Goal: Task Accomplishment & Management: Complete application form

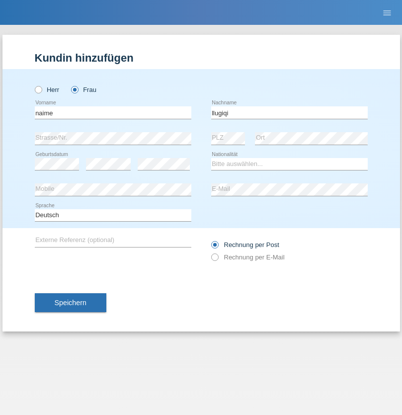
type input "llugiqi"
select select "CH"
radio input "true"
click at [113, 112] on input "text" at bounding box center [113, 112] width 157 height 12
type input "Shanas"
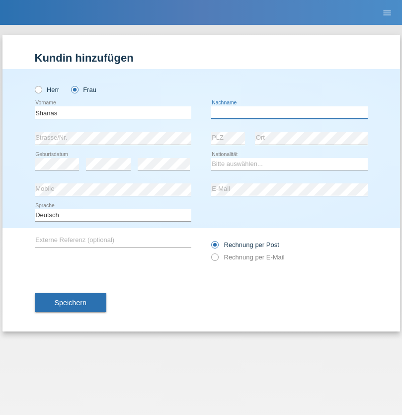
click at [289, 112] on input "text" at bounding box center [289, 112] width 157 height 12
type input "Baranati"
select select "CH"
radio input "true"
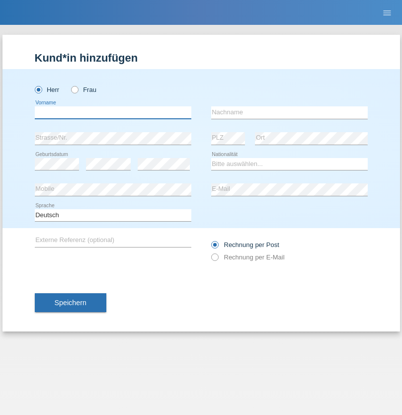
click at [113, 112] on input "text" at bounding box center [113, 112] width 157 height 12
type input "Khoshnaw"
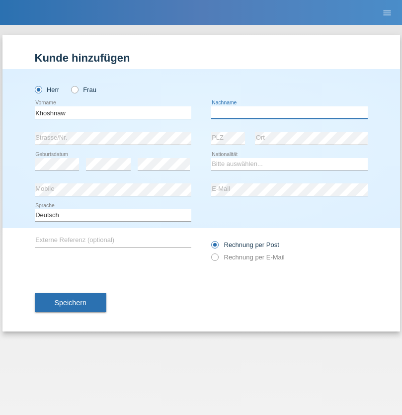
click at [289, 112] on input "text" at bounding box center [289, 112] width 157 height 12
type input "Abdulqadir"
select select "IR"
select select "C"
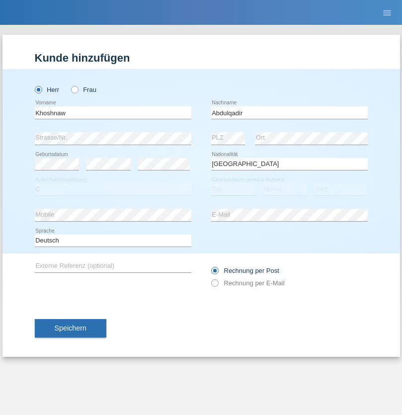
select select "03"
select select "09"
select select "2015"
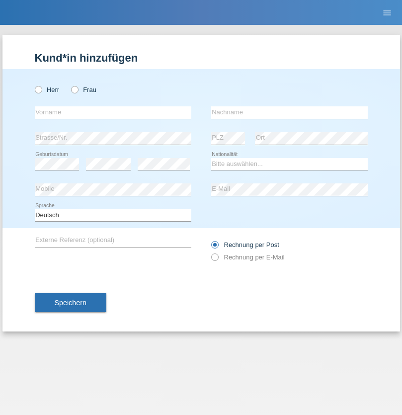
radio input "true"
click at [113, 112] on input "text" at bounding box center [113, 112] width 157 height 12
type input "Mustafa"
click at [289, 112] on input "text" at bounding box center [289, 112] width 157 height 12
type input "Sokol"
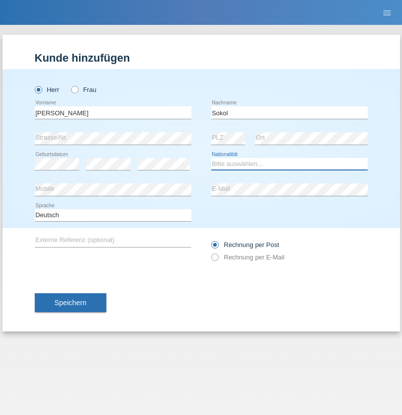
select select "XK"
select select "C"
select select "02"
select select "08"
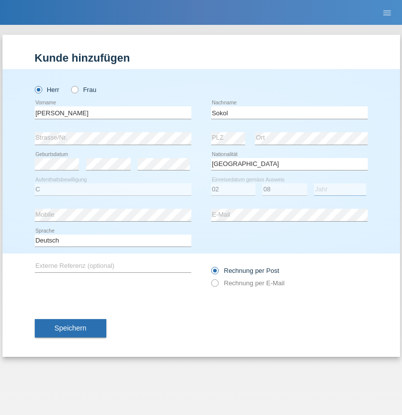
select select "1988"
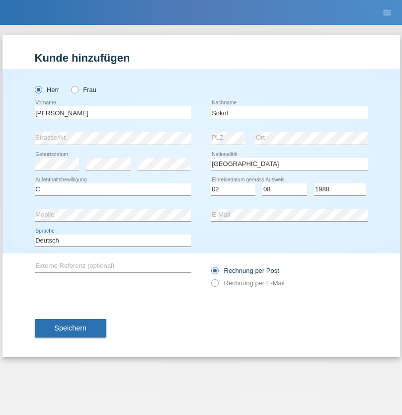
select select "en"
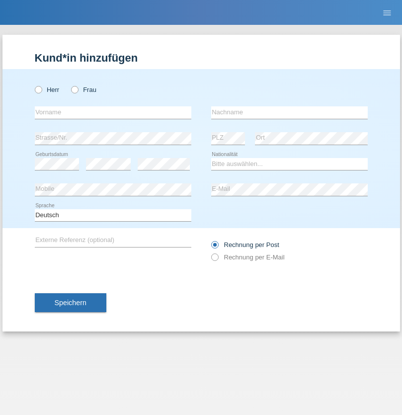
radio input "true"
click at [113, 112] on input "text" at bounding box center [113, 112] width 157 height 12
type input "Mustafa"
click at [289, 112] on input "text" at bounding box center [289, 112] width 157 height 12
type input "Sokol"
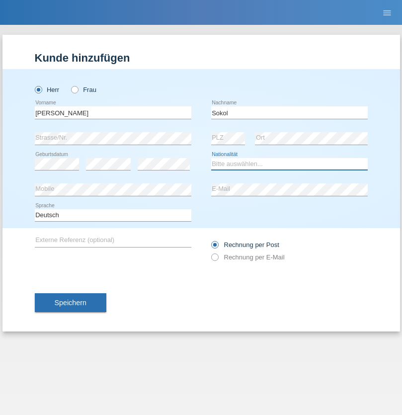
select select "XK"
select select "C"
select select "02"
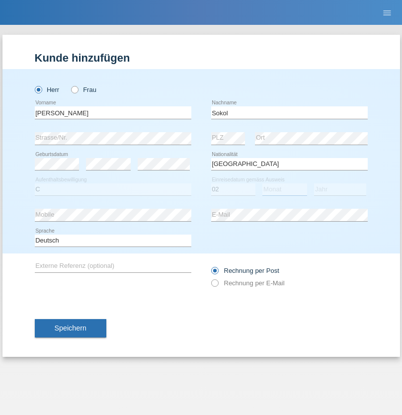
select select "08"
select select "1988"
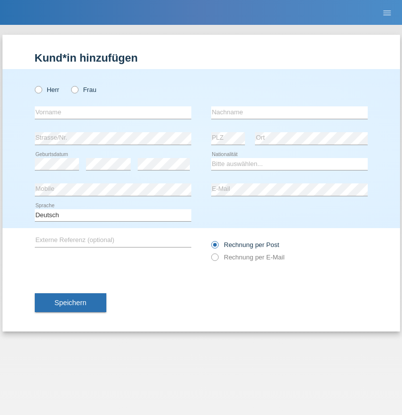
radio input "true"
click at [113, 112] on input "text" at bounding box center [113, 112] width 157 height 12
type input "[PERSON_NAME]"
click at [289, 112] on input "text" at bounding box center [289, 112] width 157 height 12
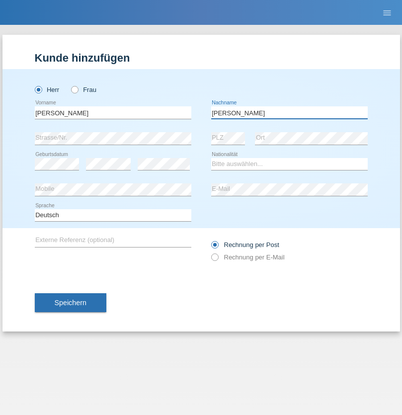
type input "[PERSON_NAME]"
select select "PL"
select select "C"
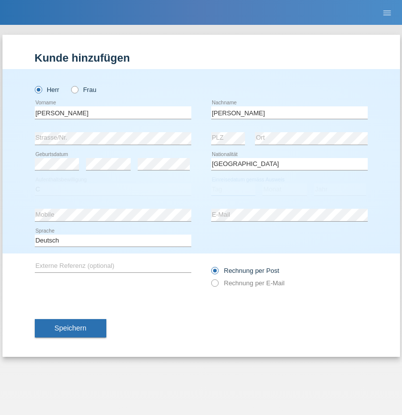
select select "11"
select select "01"
select select "2007"
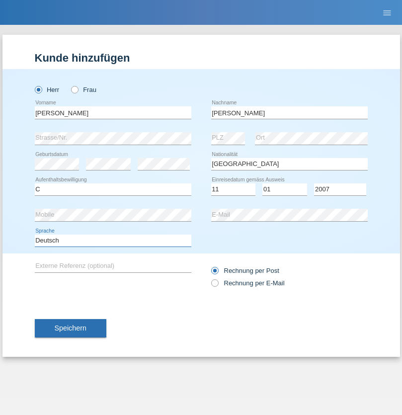
select select "en"
